Goal: Check status: Check status

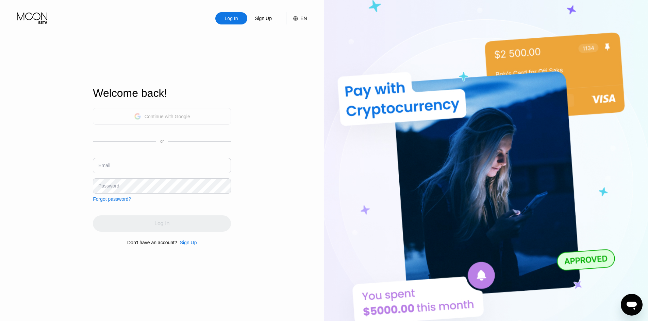
click at [191, 117] on div "Continue with Google" at bounding box center [162, 116] width 138 height 17
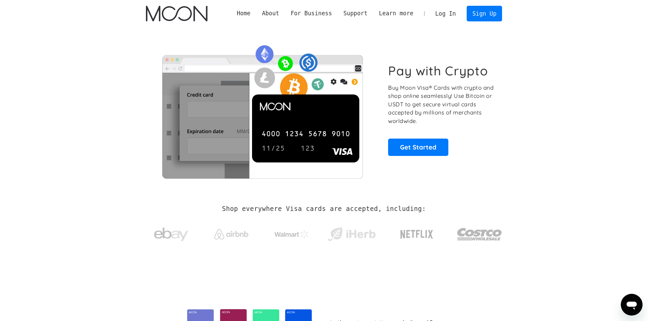
click at [450, 13] on link "Log In" at bounding box center [446, 13] width 32 height 15
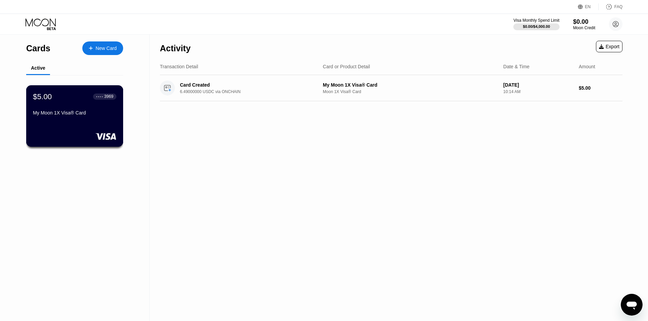
click at [71, 116] on div "My Moon 1X Visa® Card" at bounding box center [74, 112] width 83 height 5
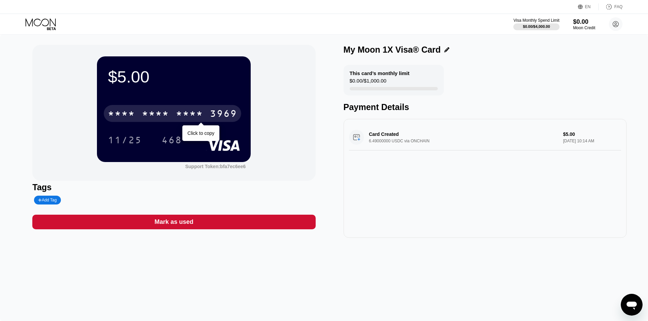
click at [162, 119] on div "* * * *" at bounding box center [155, 114] width 27 height 11
click at [129, 115] on div "4513" at bounding box center [121, 114] width 27 height 11
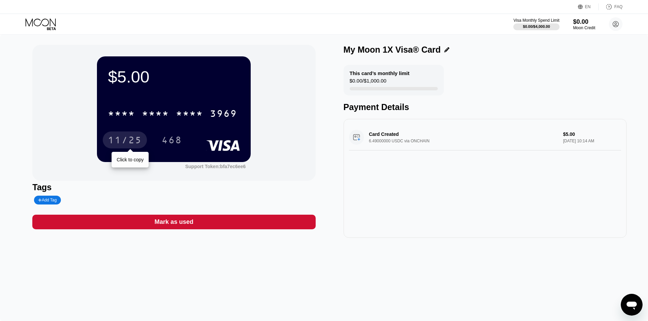
click at [131, 142] on div "11/25" at bounding box center [125, 141] width 34 height 11
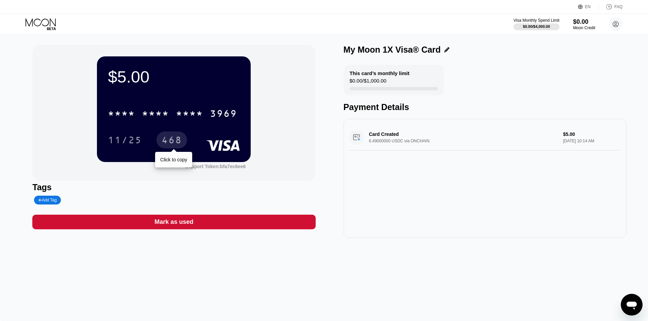
click at [176, 145] on div "468" at bounding box center [172, 141] width 20 height 11
click at [120, 77] on div "$5.00" at bounding box center [174, 76] width 132 height 19
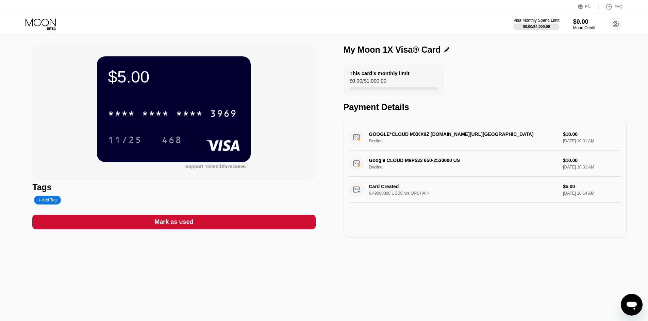
click at [396, 167] on div "Google CLOUD M9P533 650-2530000 US Decline $10.00 [DATE] 10:31 AM" at bounding box center [485, 164] width 272 height 26
click at [564, 136] on div "GOOGLE*CLOUD MXKX9Z [DOMAIN_NAME][URL] Decline $10.00 [DATE] 10:31 AM" at bounding box center [485, 138] width 272 height 26
click at [415, 134] on div "GOOGLE*CLOUD MXKX9Z [DOMAIN_NAME][URL] Decline $10.00 [DATE] 10:31 AM" at bounding box center [485, 138] width 272 height 26
click at [415, 135] on div "GOOGLE*CLOUD MXKX9Z G.CO/HELPPAY#US Decline $10.00 Sep 24, 2025 10:31 AM" at bounding box center [485, 138] width 272 height 26
click at [385, 143] on div "GOOGLE*CLOUD MXKX9Z G.CO/HELPPAY#US Decline $10.00 Sep 24, 2025 10:31 AM" at bounding box center [485, 138] width 272 height 26
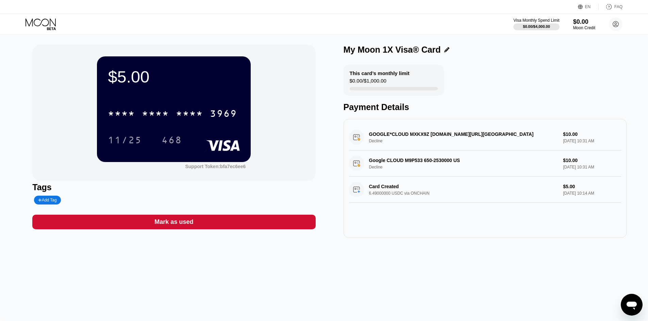
click at [385, 143] on div "GOOGLE*CLOUD MXKX9Z [DOMAIN_NAME][URL] Decline $10.00 [DATE] 10:31 AM" at bounding box center [485, 138] width 272 height 26
click at [205, 97] on div "$5.00 * * * * * * * * * * * * 3969 11/25 468" at bounding box center [174, 108] width 154 height 105
click at [379, 171] on div "Google CLOUD M9P533 650-2530000 US Decline $10.00 [DATE] 10:31 AM" at bounding box center [485, 164] width 272 height 26
click at [356, 168] on div "Google CLOUD M9P533 650-2530000 US Decline $10.00 [DATE] 10:31 AM" at bounding box center [485, 164] width 272 height 26
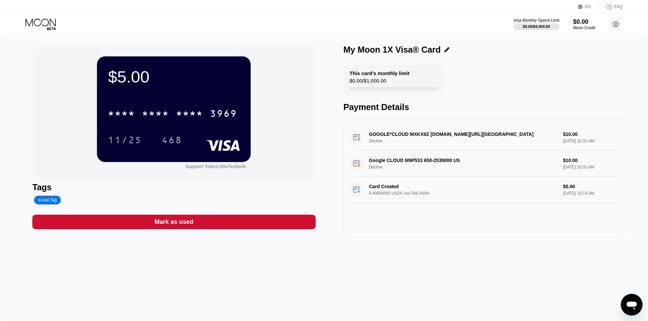
click at [356, 168] on div "Google CLOUD M9P533 650-2530000 US Decline $10.00 [DATE] 10:31 AM" at bounding box center [485, 164] width 272 height 26
click at [617, 23] on circle at bounding box center [616, 24] width 14 height 14
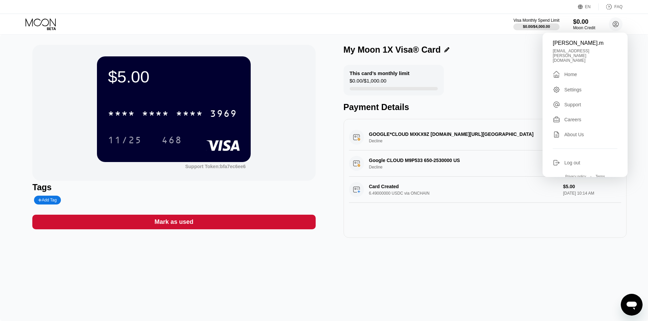
click at [577, 117] on div "Careers" at bounding box center [572, 119] width 17 height 5
click at [427, 139] on div "GOOGLE*CLOUD MXKX9Z [DOMAIN_NAME][URL] Decline $10.00 [DATE] 10:31 AM" at bounding box center [485, 138] width 272 height 26
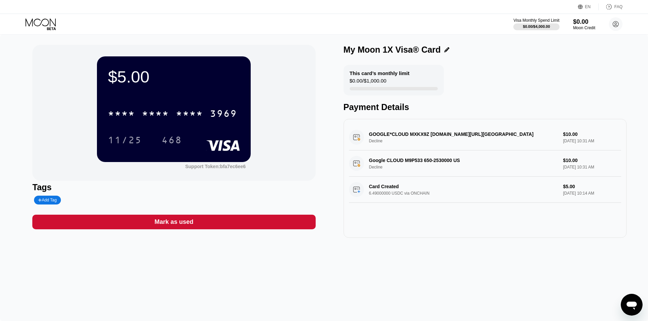
click at [31, 22] on icon at bounding box center [42, 24] width 32 height 12
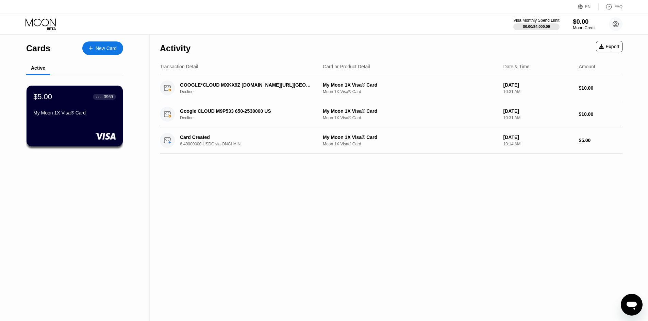
click at [585, 29] on div "Moon Credit" at bounding box center [584, 28] width 23 height 5
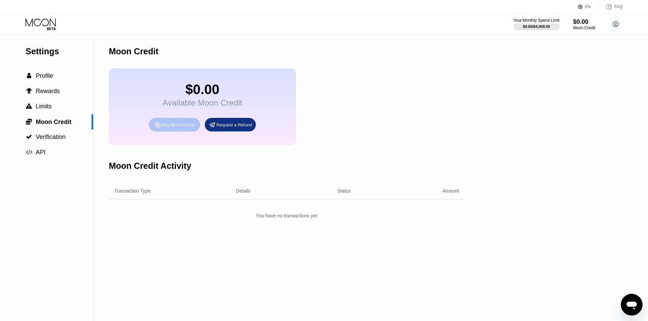
click at [181, 128] on div "Buy Moon Credit" at bounding box center [178, 125] width 33 height 6
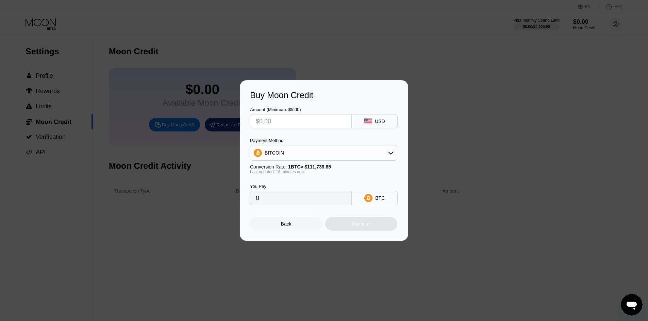
click at [288, 120] on input "text" at bounding box center [301, 122] width 90 height 14
type input "$5"
type input "0.00004485"
type input "$5"
click at [324, 152] on div "BITCOIN" at bounding box center [323, 153] width 147 height 14
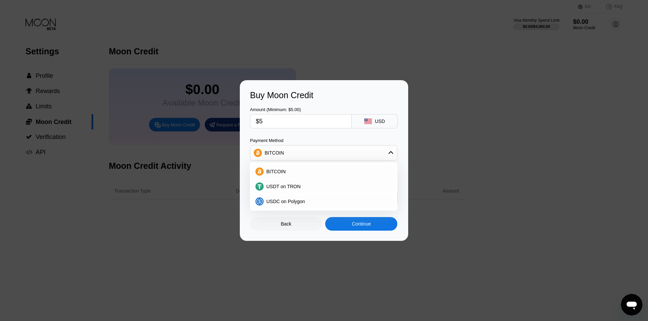
click at [324, 152] on div "BITCOIN" at bounding box center [323, 153] width 147 height 14
click at [290, 231] on div "Back" at bounding box center [286, 224] width 72 height 14
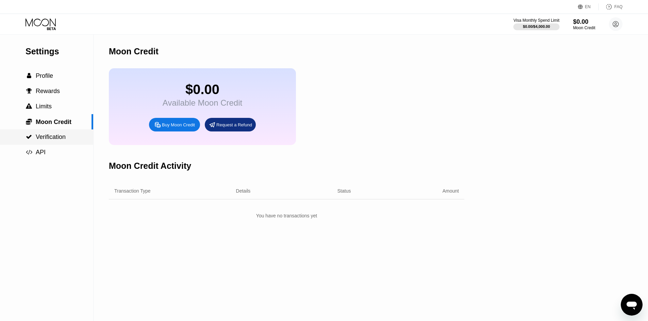
click at [49, 141] on span "Verification" at bounding box center [51, 137] width 30 height 7
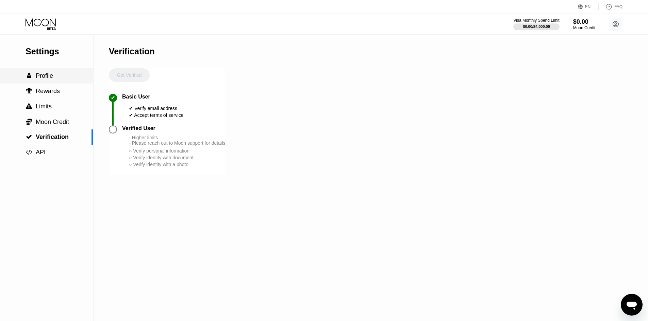
click at [40, 79] on span "Profile" at bounding box center [44, 75] width 17 height 7
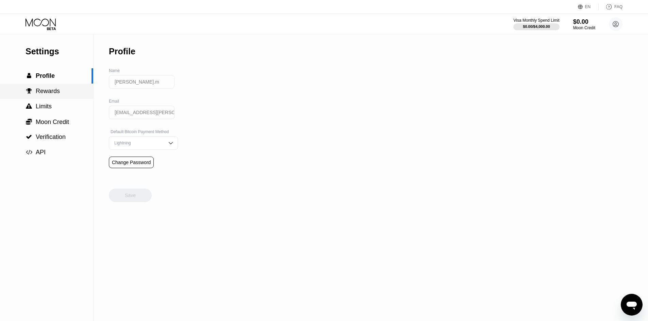
click at [53, 90] on span "Rewards" at bounding box center [48, 91] width 24 height 7
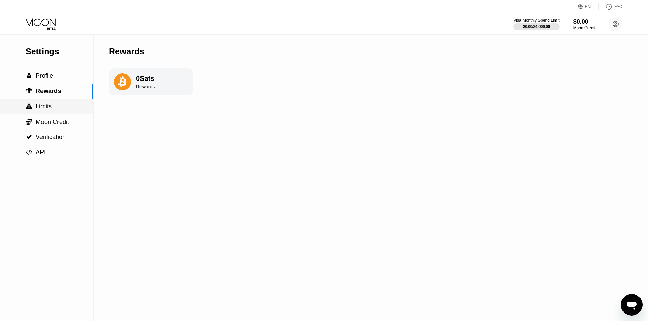
click at [57, 108] on div " Limits" at bounding box center [46, 106] width 93 height 7
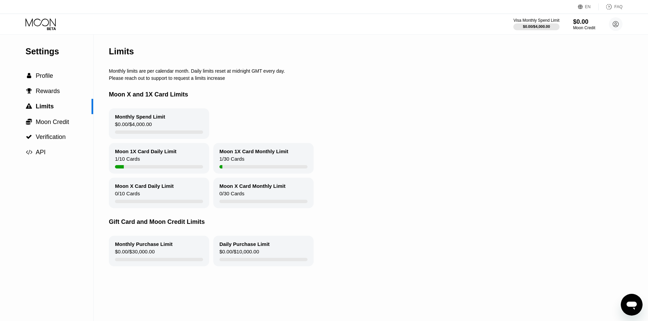
click at [137, 200] on div "0 / 10 Cards" at bounding box center [127, 195] width 25 height 9
click at [147, 162] on div "Moon 1X Card Daily Limit 1 / 10 Cards" at bounding box center [159, 158] width 100 height 31
click at [142, 129] on div "$0.00 / $4,000.00" at bounding box center [133, 125] width 37 height 9
click at [48, 76] on span "Profile" at bounding box center [44, 75] width 17 height 7
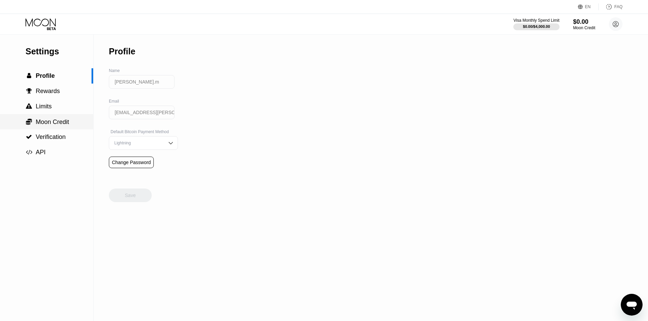
click at [48, 118] on div " Moon Credit" at bounding box center [46, 121] width 93 height 15
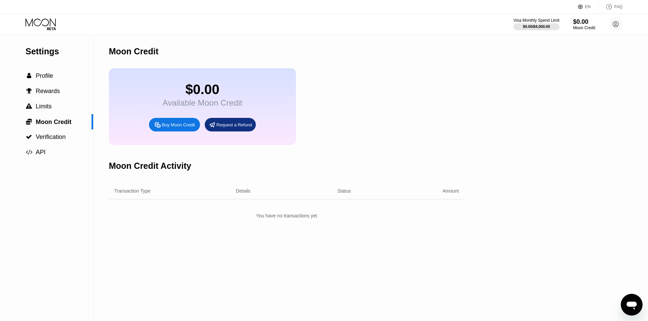
click at [44, 24] on icon at bounding box center [42, 24] width 32 height 12
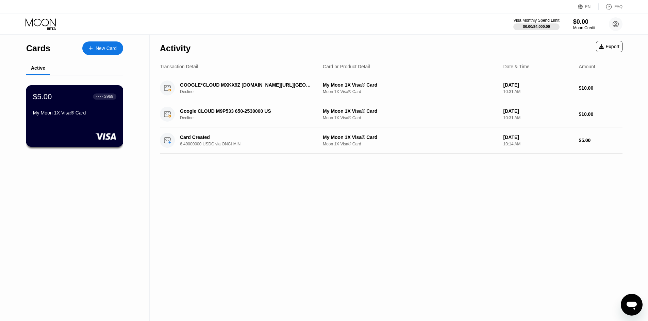
click at [106, 130] on div "$5.00 ● ● ● ● 3969 My Moon 1X Visa® Card" at bounding box center [74, 116] width 97 height 62
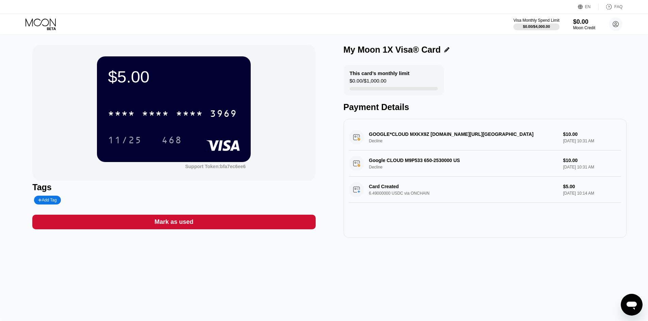
click at [567, 135] on div "GOOGLE*CLOUD MXKX9Z G.CO/HELPPAY#US Decline $10.00 Sep 24, 2025 10:31 AM" at bounding box center [485, 138] width 272 height 26
click at [402, 137] on div "GOOGLE*CLOUD MXKX9Z G.CO/HELPPAY#US Decline $10.00 Sep 24, 2025 10:31 AM" at bounding box center [485, 138] width 272 height 26
click at [379, 109] on div "Payment Details" at bounding box center [485, 107] width 283 height 10
click at [616, 26] on circle at bounding box center [616, 24] width 14 height 14
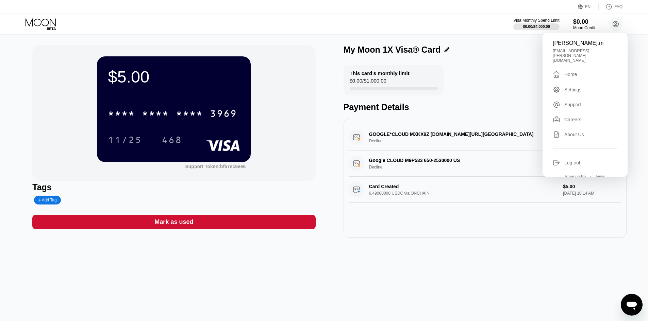
click at [503, 79] on div "This card’s monthly limit $0.00 / $1,000.00 Payment Details" at bounding box center [485, 88] width 283 height 47
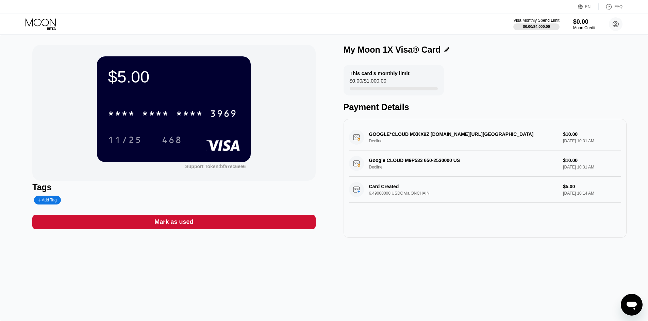
click at [399, 169] on div "Google CLOUD M9P533 650-2530000 US Decline $10.00 Sep 24, 2025 10:31 AM" at bounding box center [485, 164] width 272 height 26
click at [358, 196] on div "Card Created 6.49000000 USDC via ONCHAIN $5.00 Sep 24, 2025 10:14 AM" at bounding box center [485, 190] width 272 height 26
click at [217, 130] on div "* * * * * * * * * * * * 3969 11/25 468" at bounding box center [174, 120] width 132 height 40
drag, startPoint x: 207, startPoint y: 168, endPoint x: 203, endPoint y: 168, distance: 4.1
click at [203, 168] on div "Support Token: bfa7ec6ee6" at bounding box center [215, 166] width 61 height 5
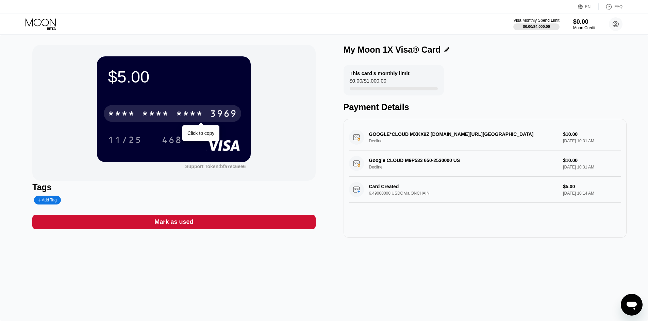
click at [132, 114] on div "* * * *" at bounding box center [121, 114] width 27 height 11
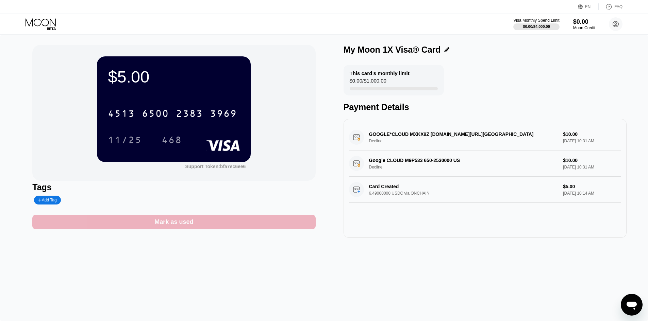
click at [189, 230] on div "Mark as used" at bounding box center [173, 222] width 283 height 15
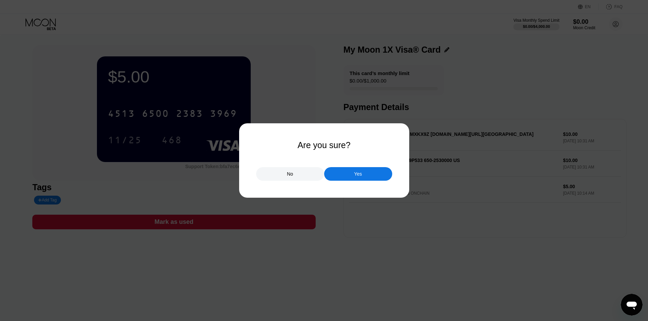
click at [288, 176] on div "No" at bounding box center [290, 174] width 6 height 6
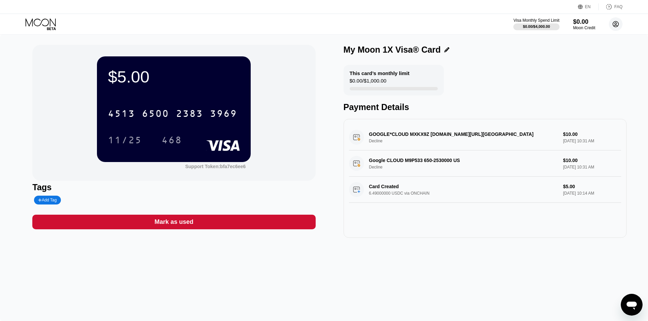
click at [619, 24] on circle at bounding box center [616, 24] width 14 height 14
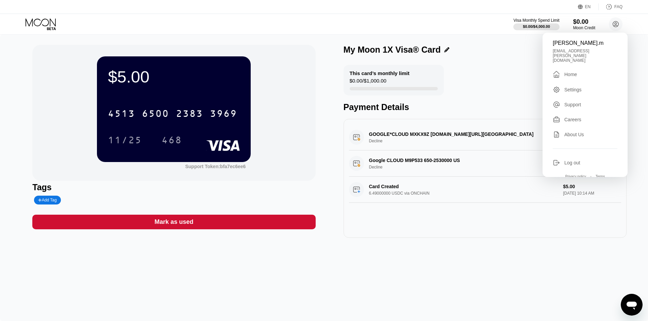
click at [571, 72] on div "Home" at bounding box center [570, 74] width 13 height 5
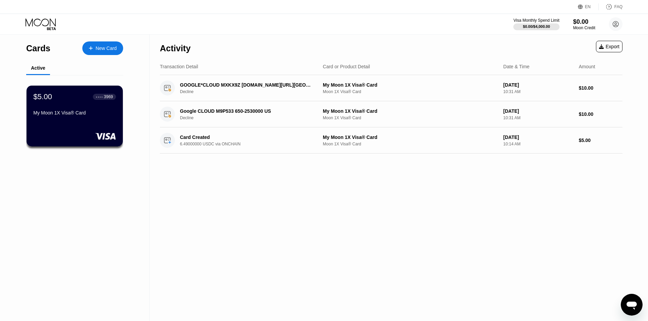
click at [38, 48] on div "Cards" at bounding box center [38, 49] width 24 height 10
click at [43, 71] on div "Active" at bounding box center [38, 67] width 14 height 5
drag, startPoint x: 86, startPoint y: 110, endPoint x: 68, endPoint y: 109, distance: 17.4
click at [68, 109] on div "$5.00 ● ● ● ● 3969 My Moon 1X Visa® Card" at bounding box center [74, 105] width 83 height 26
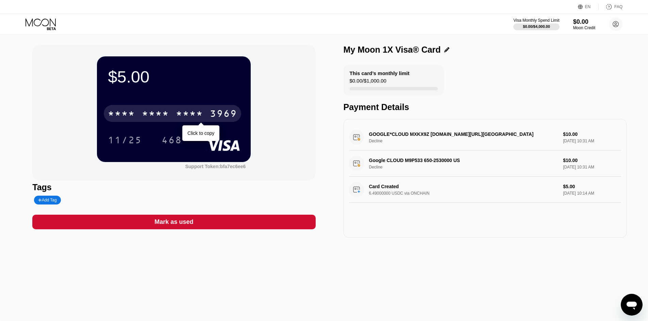
click at [178, 116] on div "* * * *" at bounding box center [189, 114] width 27 height 11
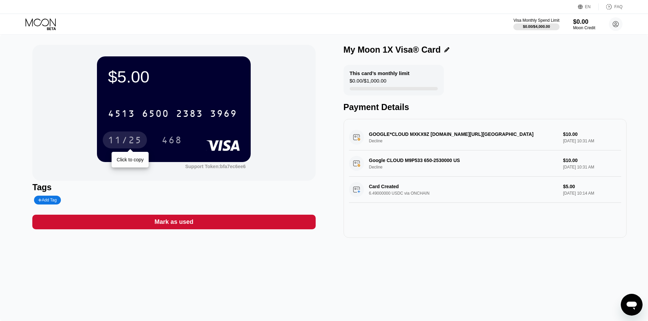
click at [122, 139] on div "11/25" at bounding box center [125, 141] width 34 height 11
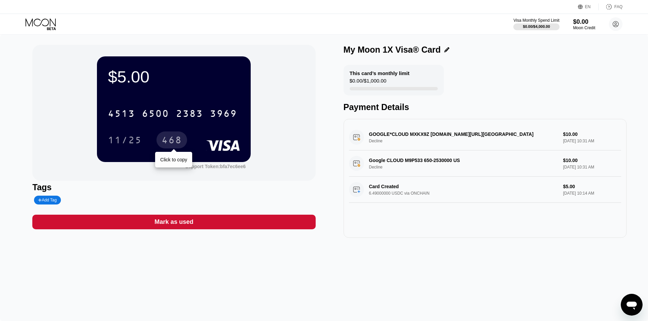
click at [170, 138] on div "468" at bounding box center [172, 141] width 20 height 11
click at [620, 23] on circle at bounding box center [616, 24] width 14 height 14
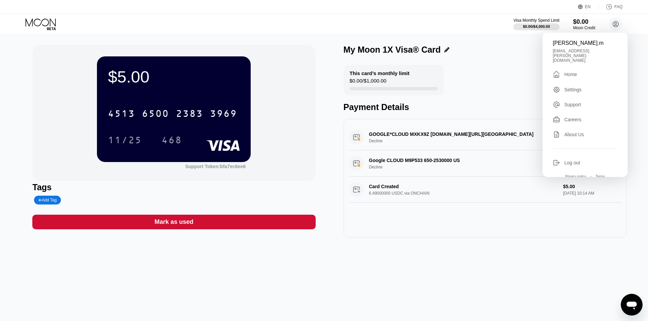
drag, startPoint x: 610, startPoint y: 44, endPoint x: 555, endPoint y: 42, distance: 55.5
click at [555, 42] on div "[PERSON_NAME].m" at bounding box center [585, 43] width 65 height 6
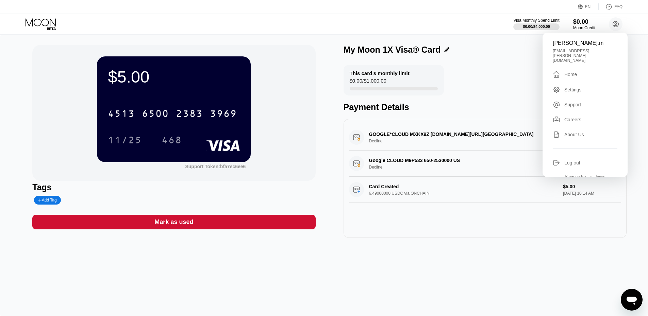
copy div "[PERSON_NAME].m"
